Goal: Find specific page/section: Find specific page/section

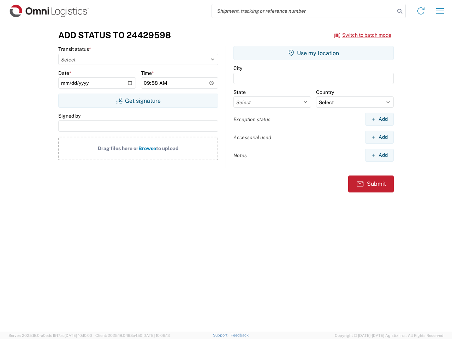
click at [304, 11] on input "search" at bounding box center [303, 10] width 183 height 13
click at [400, 11] on icon at bounding box center [400, 11] width 10 height 10
click at [421, 11] on icon at bounding box center [421, 10] width 11 height 11
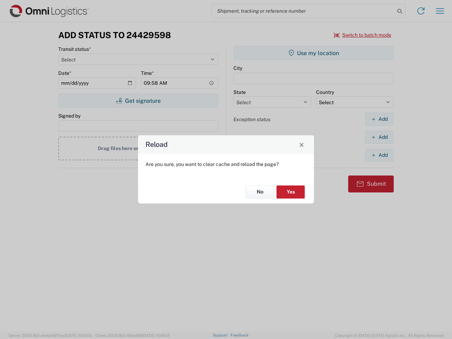
click at [440, 11] on div "Reload Are you sure, you want to clear cache and reload the page? No Yes" at bounding box center [226, 169] width 452 height 339
click at [363, 35] on div "Reload Are you sure, you want to clear cache and reload the page? No Yes" at bounding box center [226, 169] width 452 height 339
click at [138, 101] on div "Reload Are you sure, you want to clear cache and reload the page? No Yes" at bounding box center [226, 169] width 452 height 339
click at [314, 53] on div "Reload Are you sure, you want to clear cache and reload the page? No Yes" at bounding box center [226, 169] width 452 height 339
click at [380, 119] on div "Reload Are you sure, you want to clear cache and reload the page? No Yes" at bounding box center [226, 169] width 452 height 339
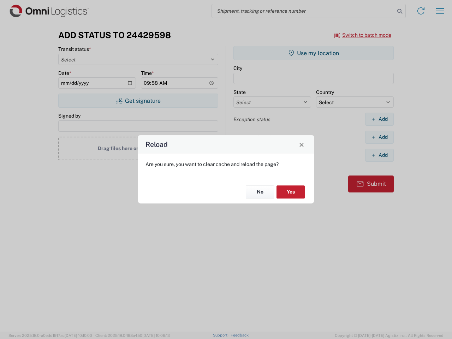
click at [380, 137] on div "Reload Are you sure, you want to clear cache and reload the page? No Yes" at bounding box center [226, 169] width 452 height 339
click at [380, 155] on div "Reload Are you sure, you want to clear cache and reload the page? No Yes" at bounding box center [226, 169] width 452 height 339
